Goal: Transaction & Acquisition: Purchase product/service

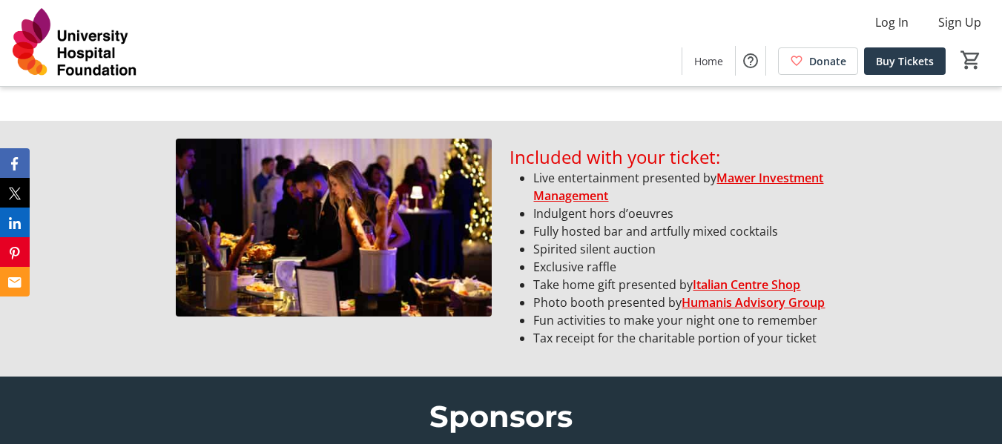
scroll to position [1023, 0]
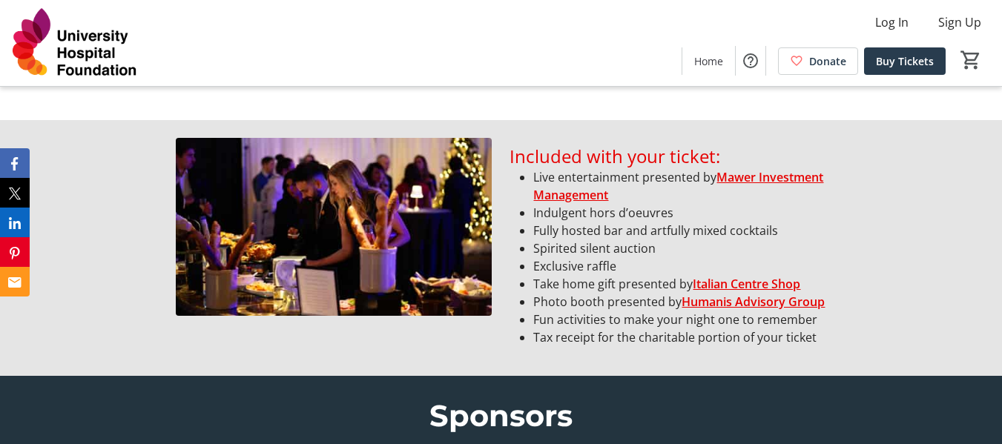
click at [594, 203] on link "Mawer Investment Management" at bounding box center [678, 186] width 290 height 34
click at [651, 240] on li "Fully hosted bar and artfully mixed cocktails" at bounding box center [679, 231] width 292 height 18
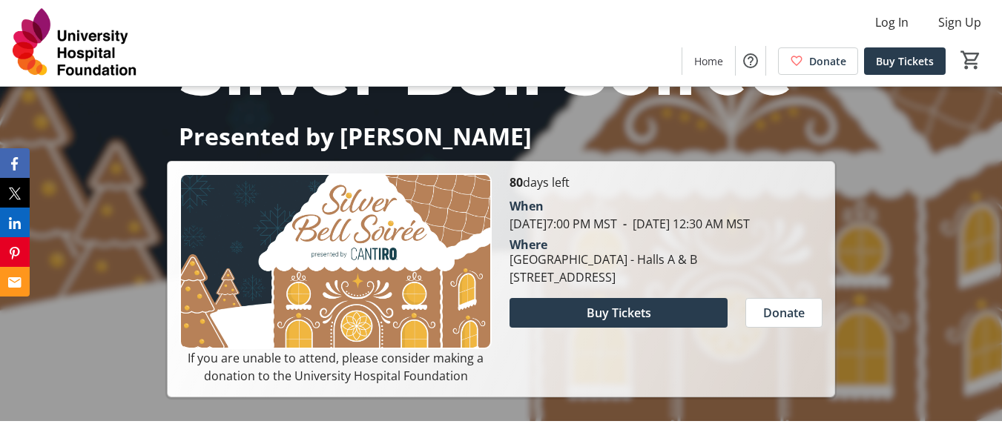
scroll to position [177, 0]
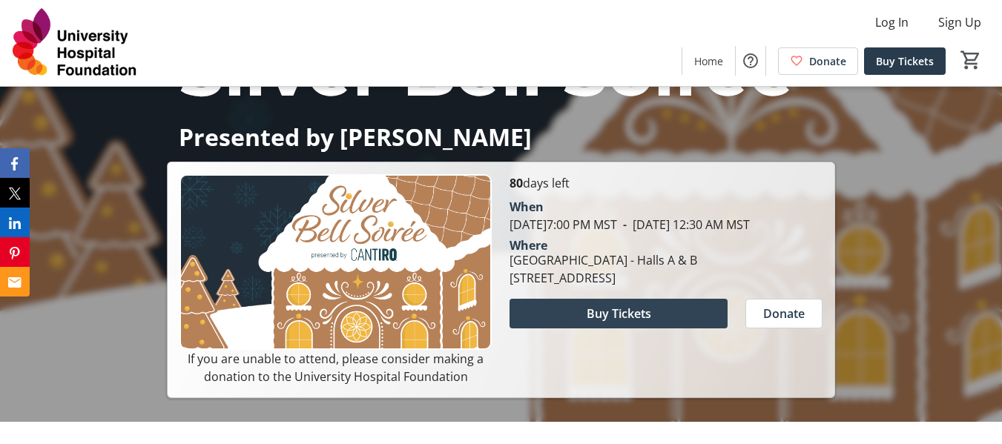
click at [627, 323] on span "Buy Tickets" at bounding box center [619, 314] width 65 height 18
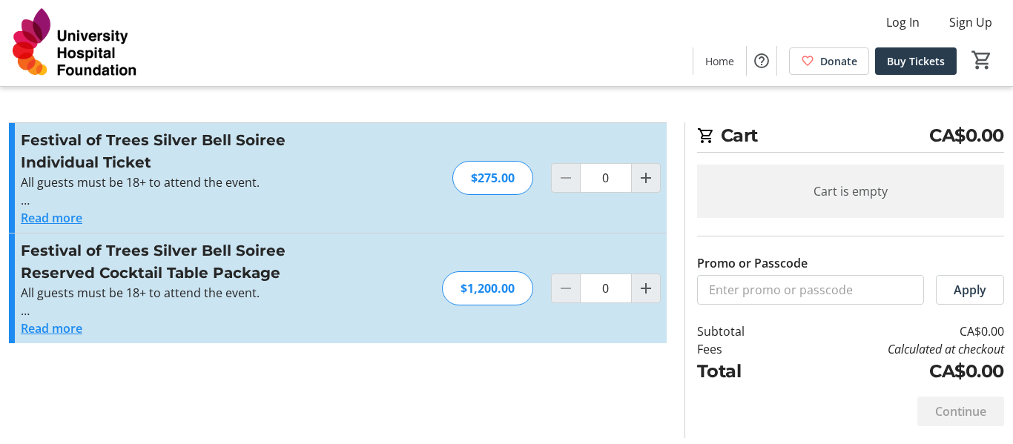
click at [45, 336] on button "Read more" at bounding box center [52, 329] width 62 height 18
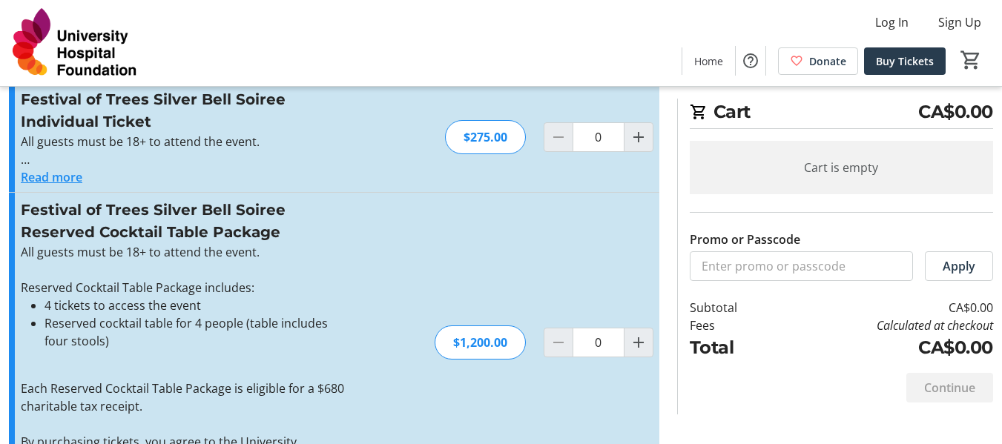
scroll to position [107, 0]
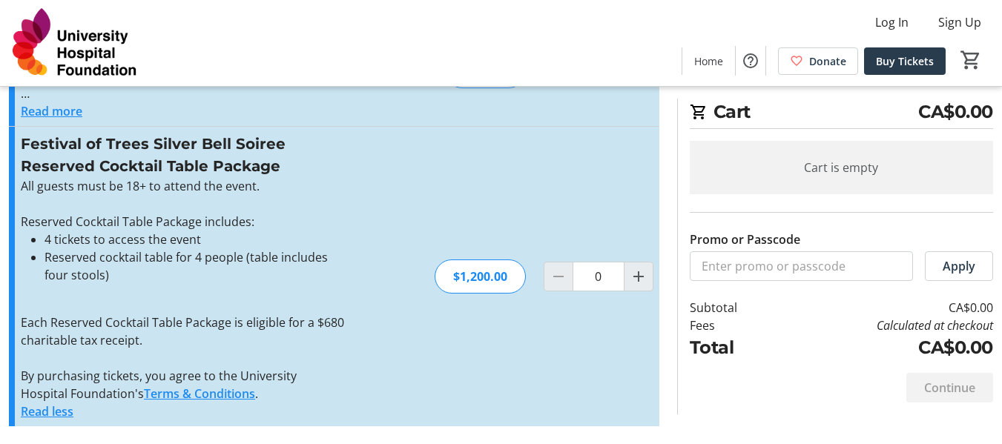
click at [203, 303] on p at bounding box center [183, 305] width 324 height 18
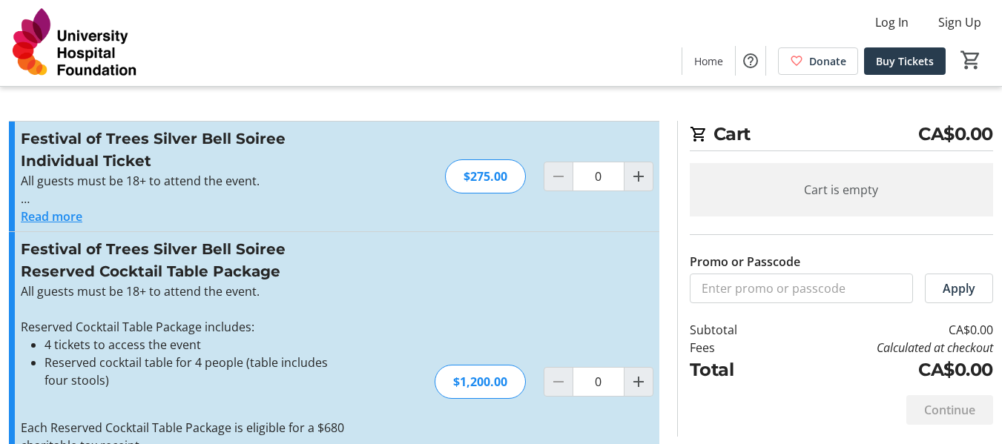
scroll to position [0, 0]
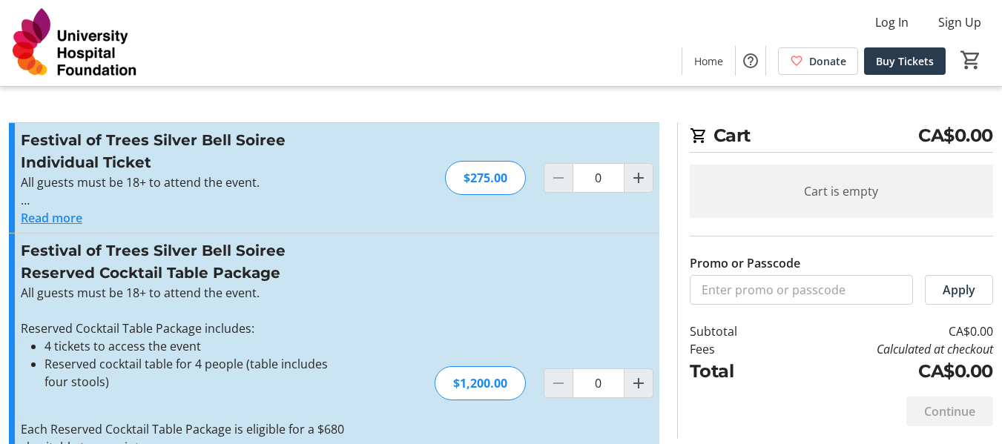
click at [80, 216] on button "Read more" at bounding box center [52, 218] width 62 height 18
